Goal: Task Accomplishment & Management: Use online tool/utility

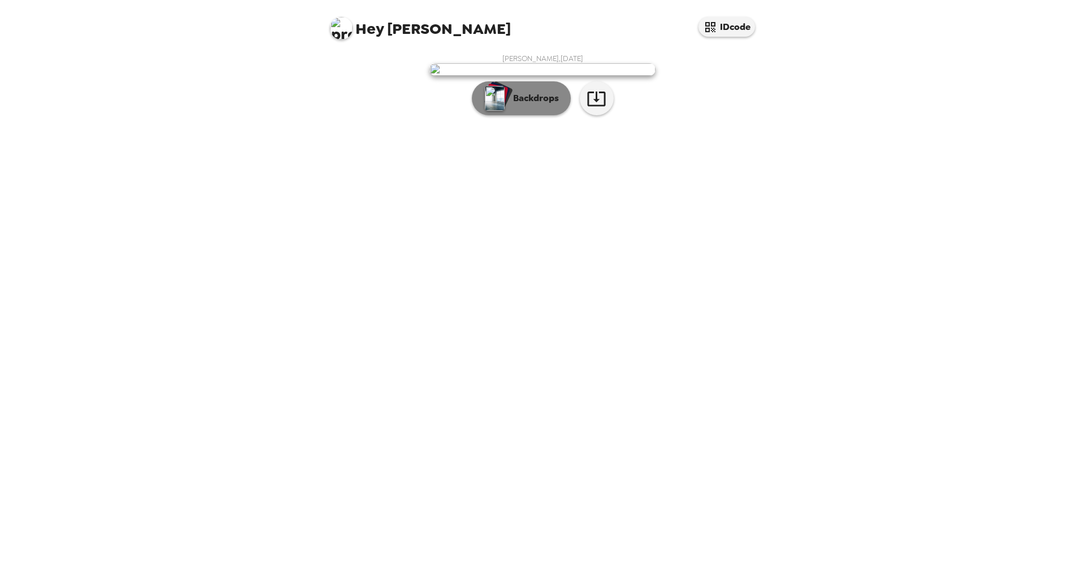
click at [498, 111] on img "button" at bounding box center [495, 98] width 20 height 25
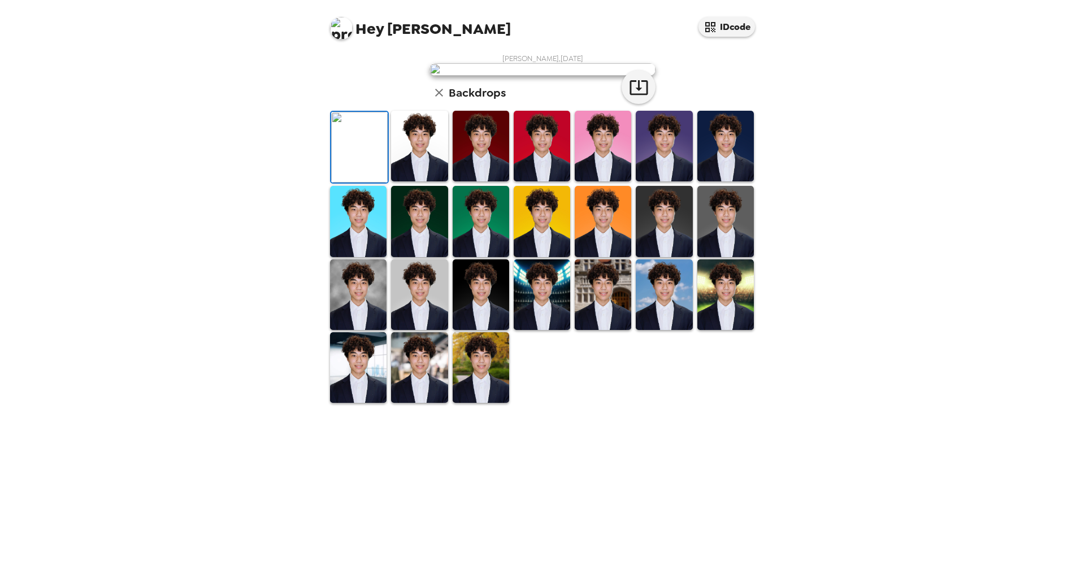
click at [419, 181] on img at bounding box center [419, 146] width 56 height 71
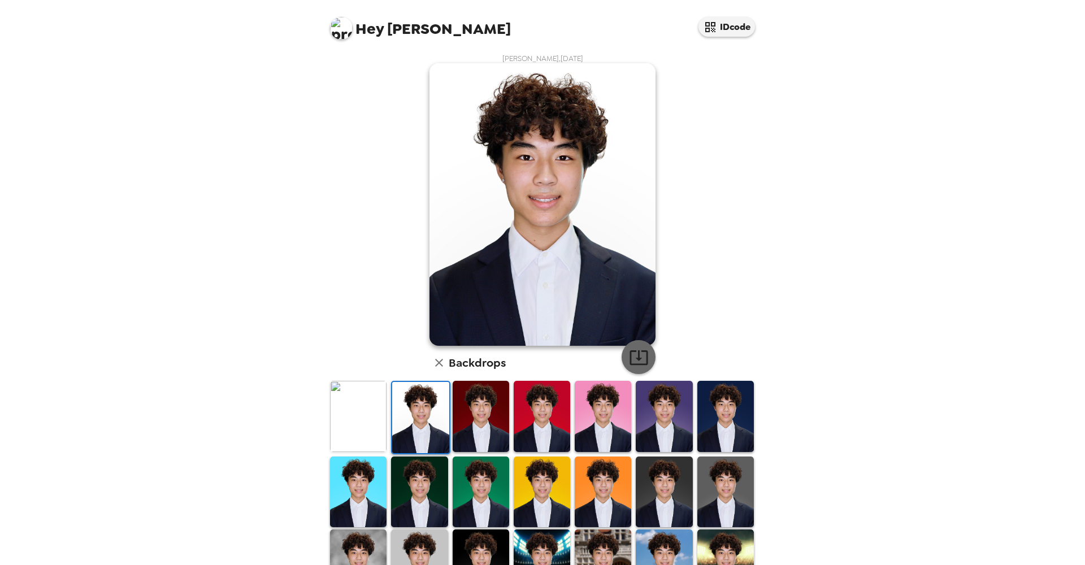
click at [629, 354] on icon "button" at bounding box center [638, 357] width 18 height 15
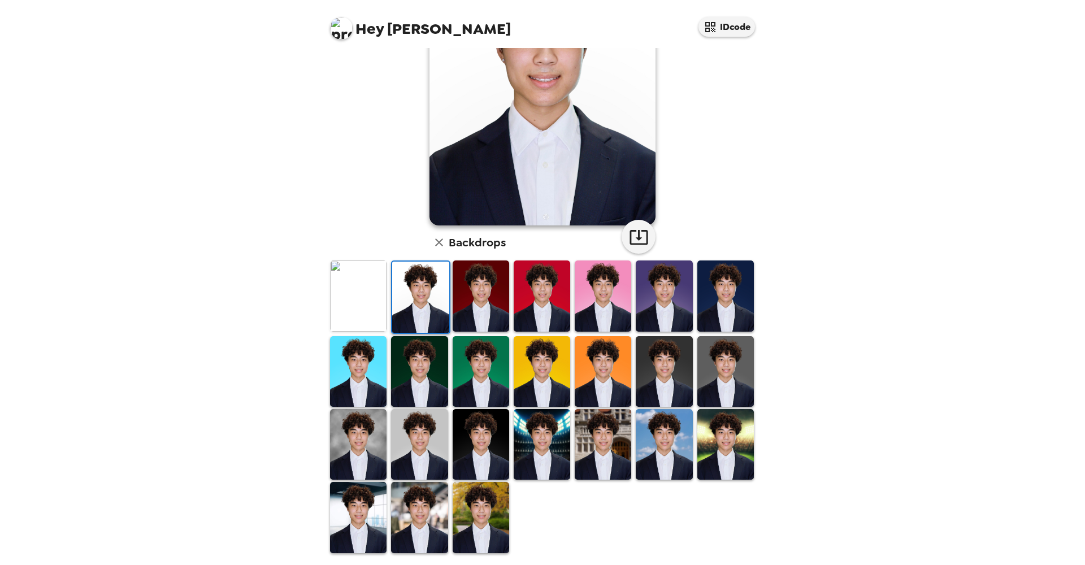
click at [649, 435] on img at bounding box center [664, 444] width 56 height 71
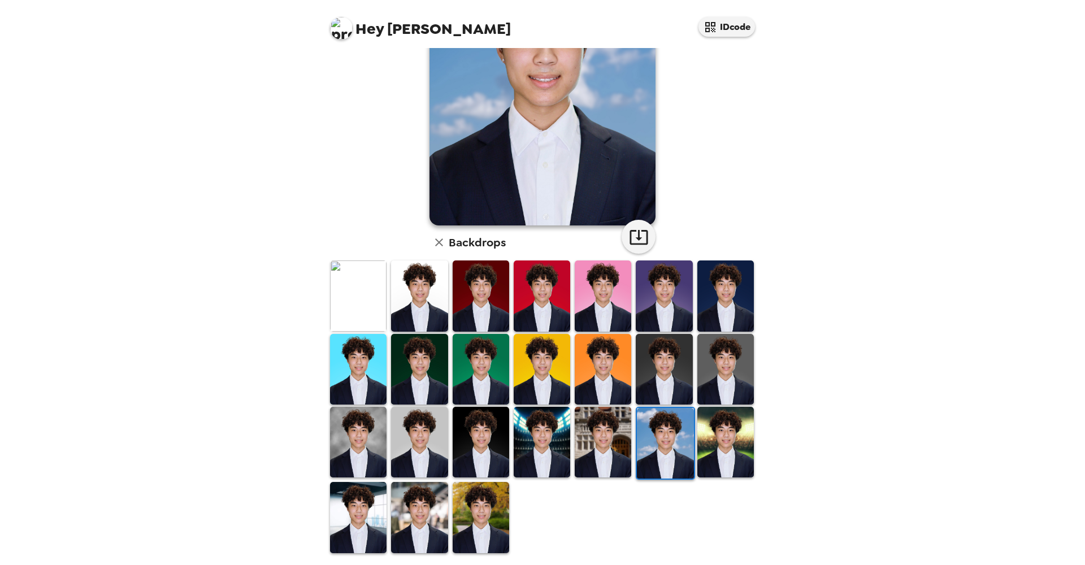
click at [429, 520] on img at bounding box center [419, 517] width 56 height 71
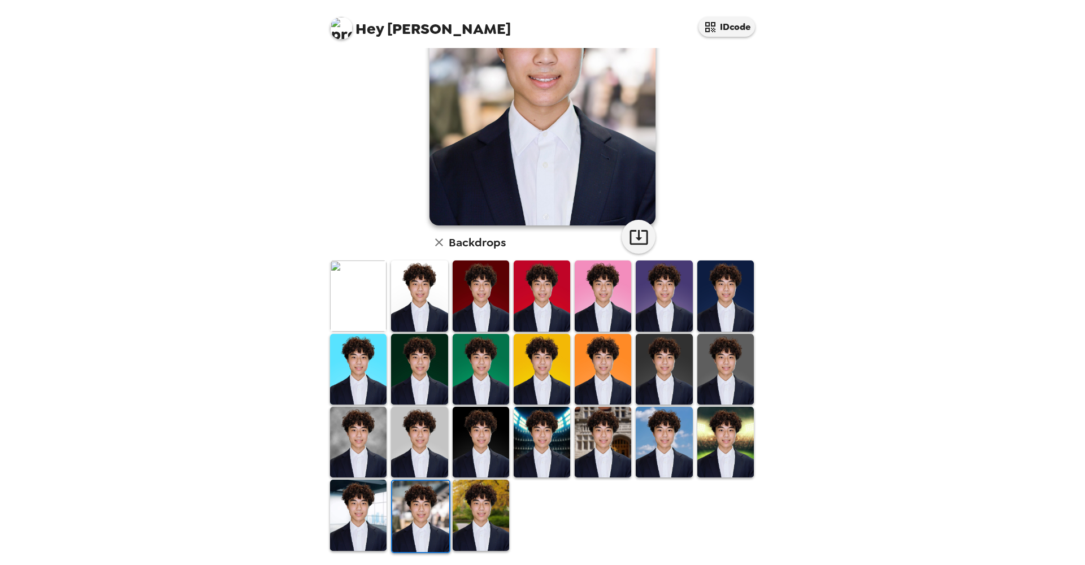
scroll to position [118, 0]
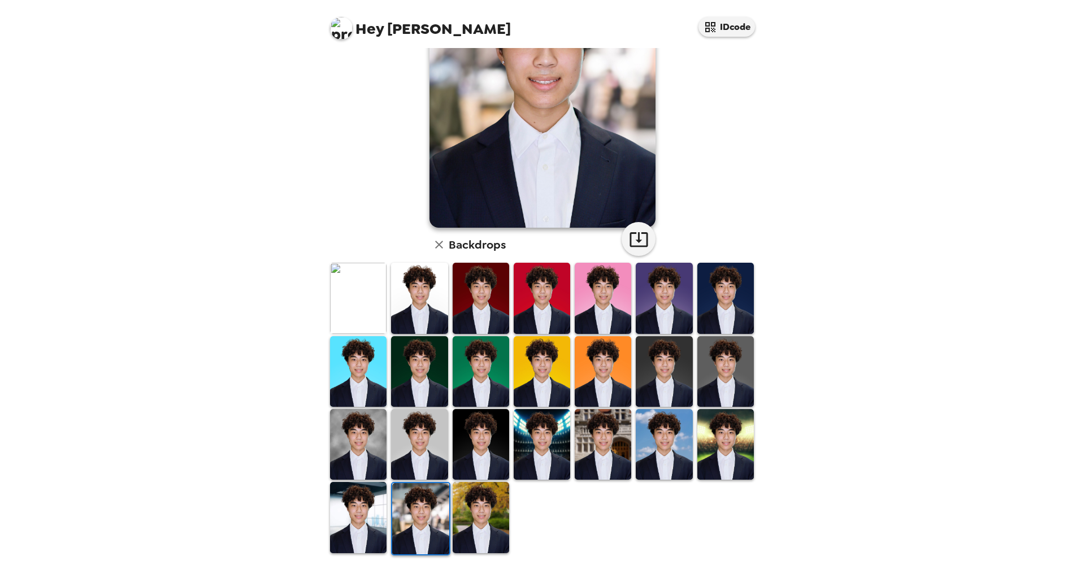
click at [651, 449] on img at bounding box center [664, 444] width 56 height 71
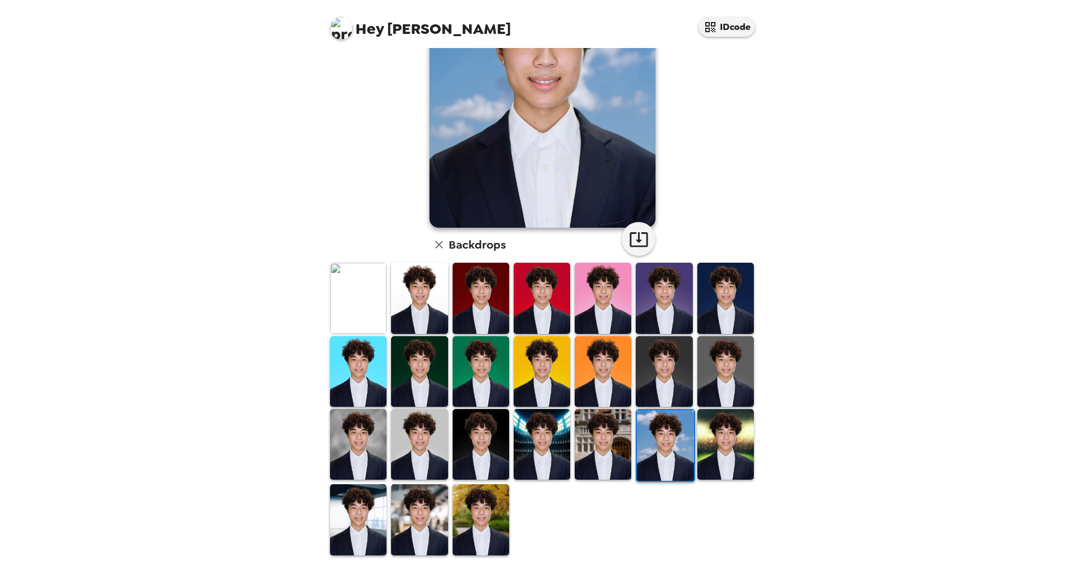
scroll to position [0, 0]
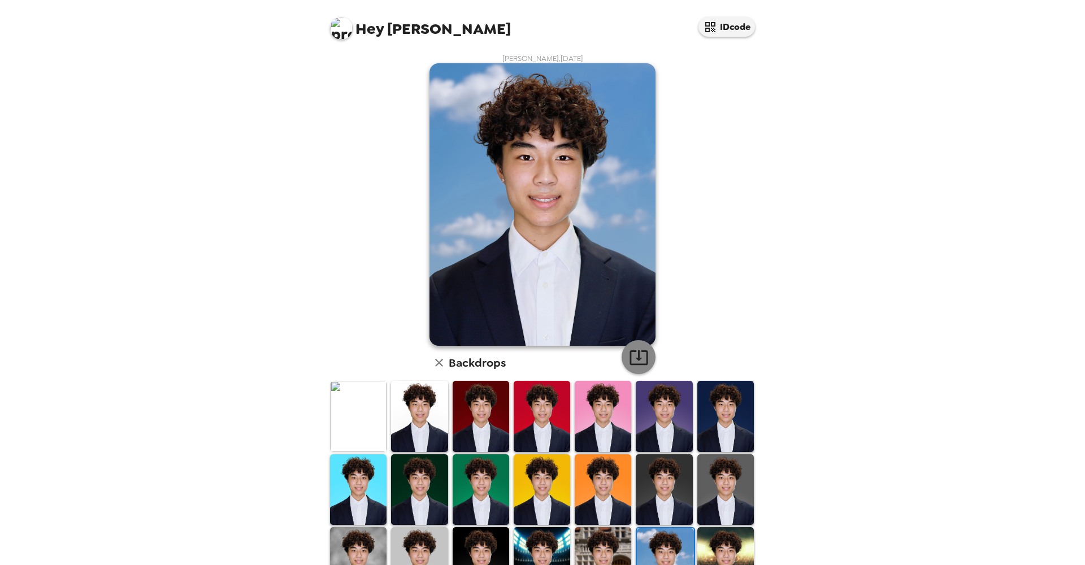
click at [641, 354] on icon "button" at bounding box center [639, 357] width 20 height 20
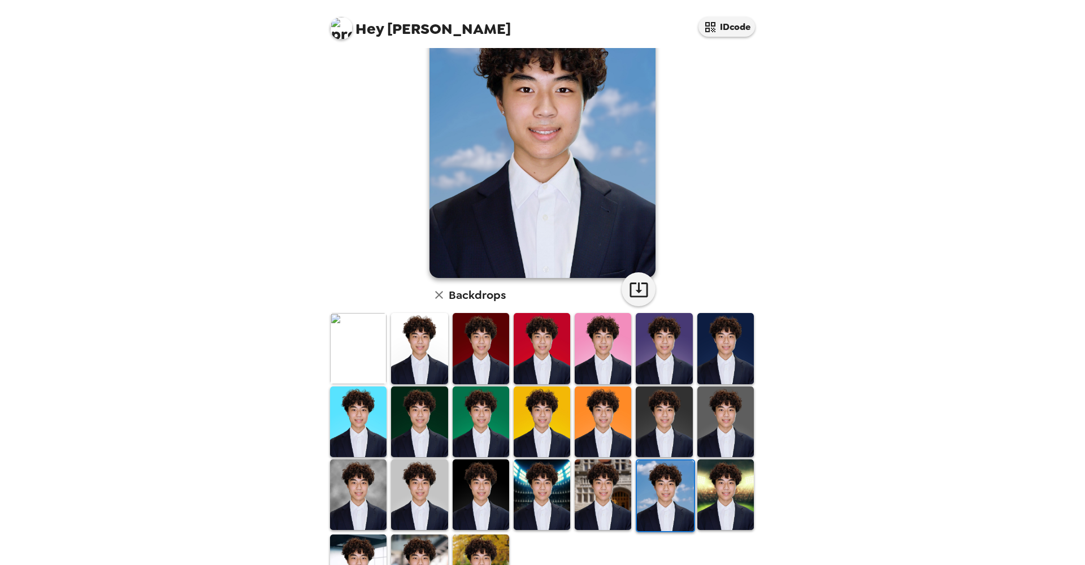
scroll to position [120, 0]
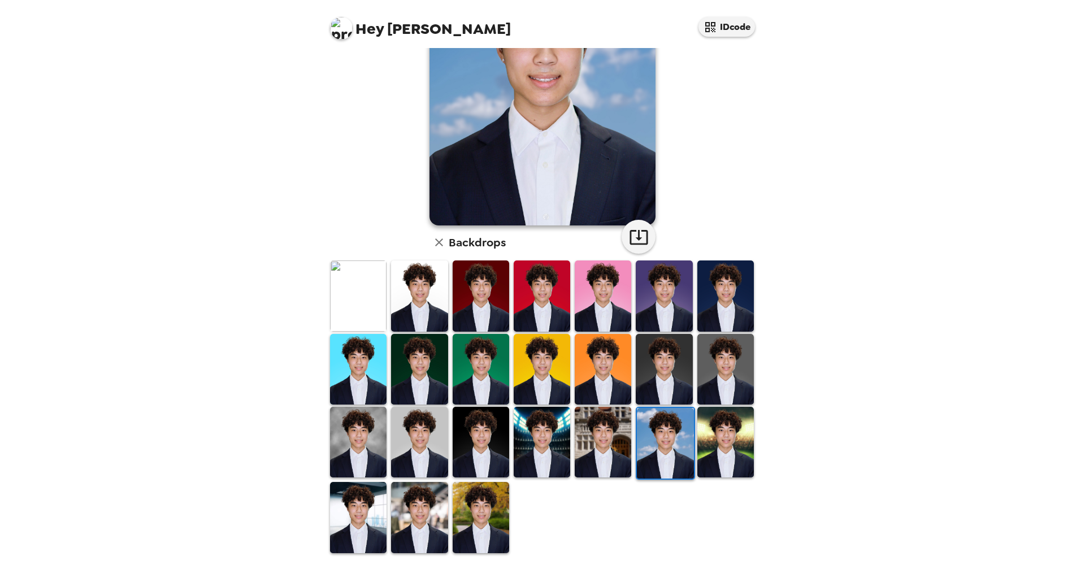
click at [367, 517] on img at bounding box center [358, 517] width 56 height 71
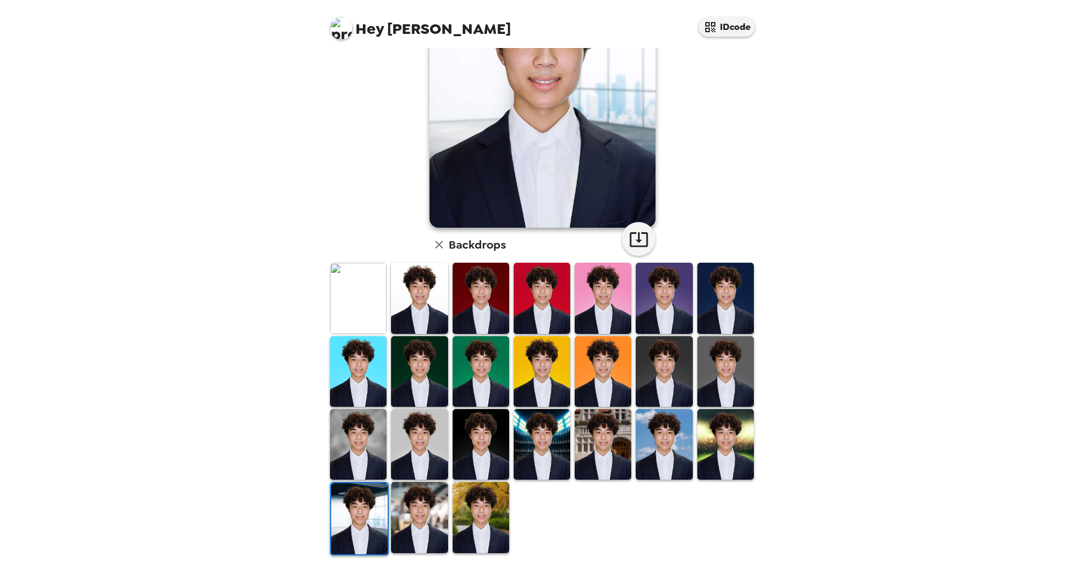
scroll to position [0, 0]
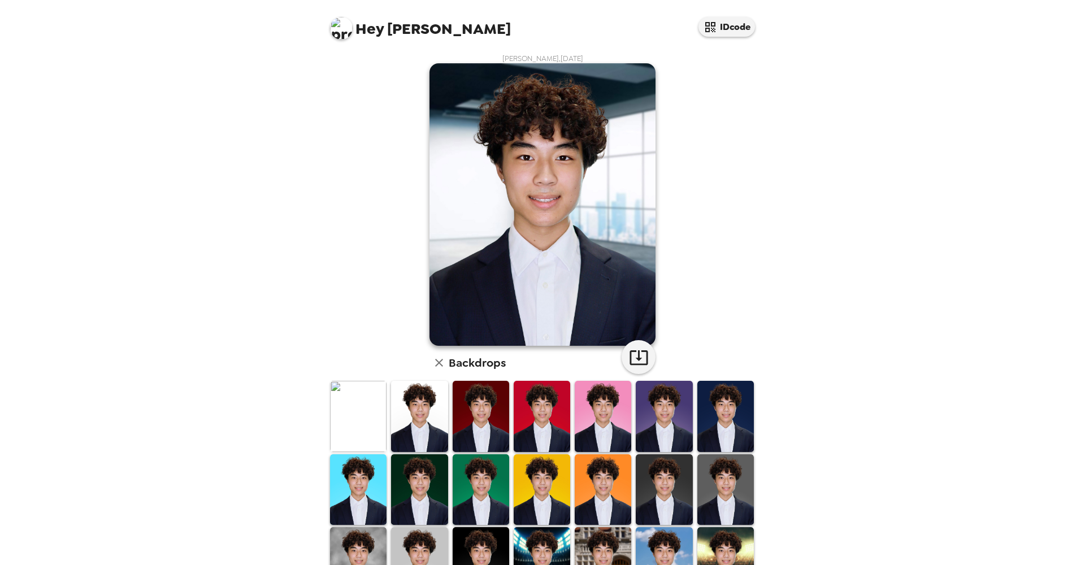
click at [351, 32] on img at bounding box center [341, 28] width 23 height 23
click at [351, 36] on div at bounding box center [542, 282] width 1085 height 565
